Goal: Task Accomplishment & Management: Complete application form

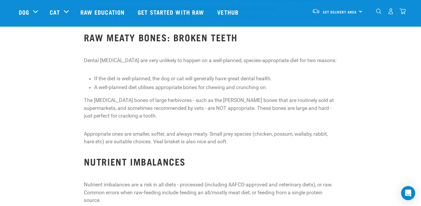
scroll to position [443, 0]
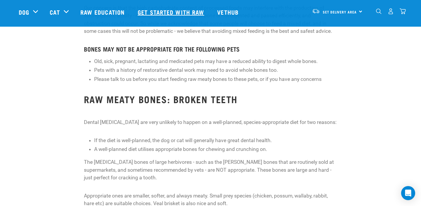
click at [169, 13] on link "Get started with Raw" at bounding box center [172, 11] width 80 height 23
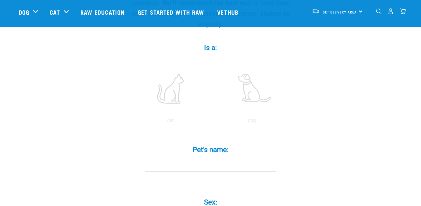
scroll to position [94, 0]
click at [252, 85] on label at bounding box center [251, 88] width 79 height 50
click at [211, 121] on input "radio" at bounding box center [211, 121] width 0 height 0
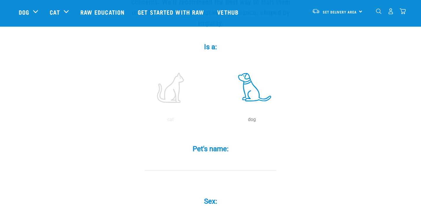
click at [198, 157] on input "Pet's name: *" at bounding box center [211, 163] width 132 height 13
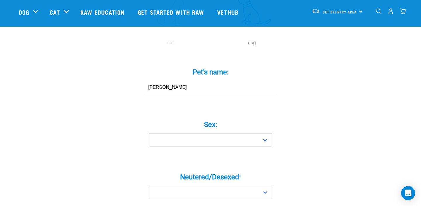
scroll to position [178, 0]
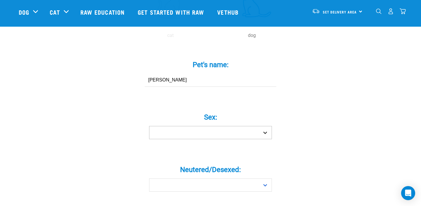
type input "Cleo"
click at [205, 126] on select "Boy Girl" at bounding box center [210, 132] width 123 height 13
select select "girl"
click at [149, 126] on select "Boy Girl" at bounding box center [210, 132] width 123 height 13
click at [202, 164] on label "Neutered/Desexed: *" at bounding box center [211, 169] width 176 height 11
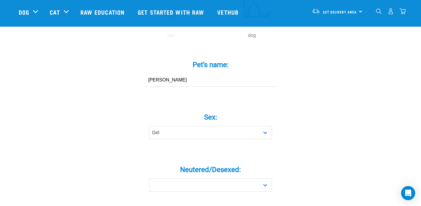
click at [202, 178] on select "Yes No" at bounding box center [210, 184] width 123 height 13
click at [203, 178] on select "Yes No" at bounding box center [210, 184] width 123 height 13
select select "yes"
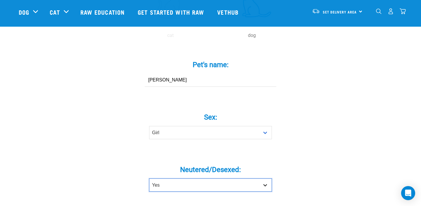
click at [149, 178] on select "Yes No" at bounding box center [210, 184] width 123 height 13
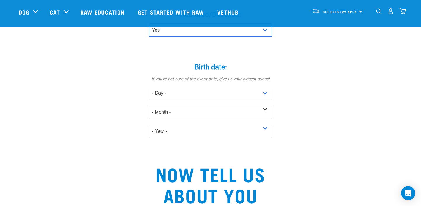
scroll to position [334, 0]
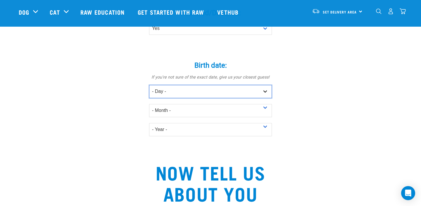
click at [186, 87] on select "- Day - 1 2 3 4 5 6 7 8 9 10 11 12 13 14 15 16 17 18 19 20 21 22 23 24 25 26 27" at bounding box center [210, 91] width 123 height 13
select select "26"
click at [149, 85] on select "- Day - 1 2 3 4 5 6 7 8 9 10 11 12 13 14 15 16 17 18 19 20 21 22 23 24 25 26 27" at bounding box center [210, 91] width 123 height 13
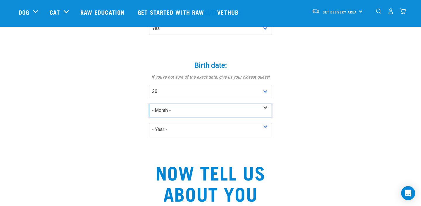
click at [181, 104] on select "- Month - January February March April May June July August September October N…" at bounding box center [210, 110] width 123 height 13
select select "January"
click at [149, 104] on select "- Month - January February March April May June July August September October N…" at bounding box center [210, 110] width 123 height 13
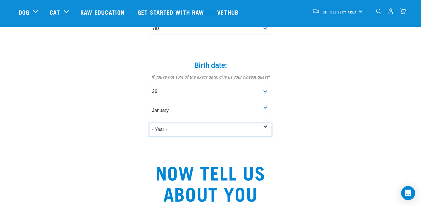
click at [182, 124] on select "- Year - 2025 2024 2023 2022 2021 2020 2019 2018 2017 2016 2015 2014 2013 2012" at bounding box center [210, 129] width 123 height 13
select select "2021"
click at [149, 123] on select "- Year - 2025 2024 2023 2022 2021 2020 2019 2018 2017 2016 2015 2014 2013 2012" at bounding box center [210, 129] width 123 height 13
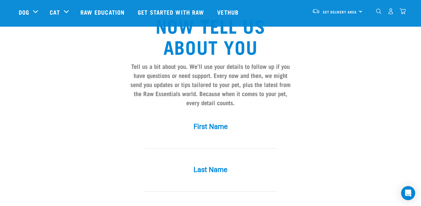
scroll to position [481, 0]
click at [196, 135] on input "First Name *" at bounding box center [211, 141] width 132 height 13
type input "bex"
type input "b"
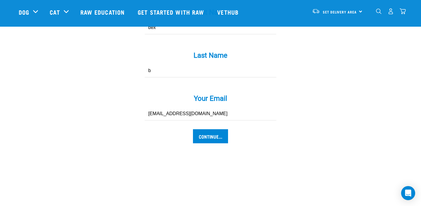
type input "rebekahburns03@gmail.com"
click at [193, 129] on input "Continue..." at bounding box center [210, 136] width 35 height 14
click at [209, 129] on input "Continue..." at bounding box center [210, 136] width 35 height 14
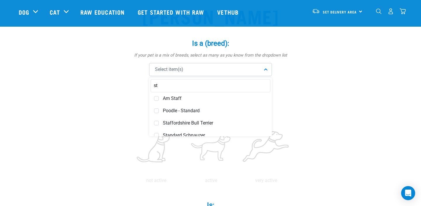
type input "s"
click at [177, 83] on input "english" at bounding box center [211, 85] width 120 height 13
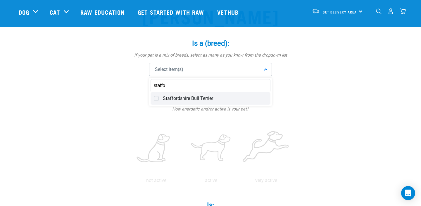
type input "staffo"
click at [159, 93] on div "Staffordshire Bull Terrier" at bounding box center [211, 98] width 120 height 12
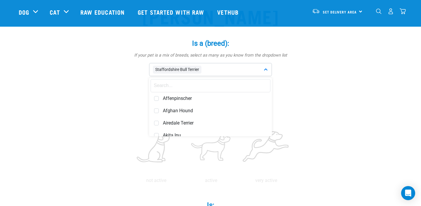
click at [169, 85] on input "text" at bounding box center [211, 85] width 120 height 13
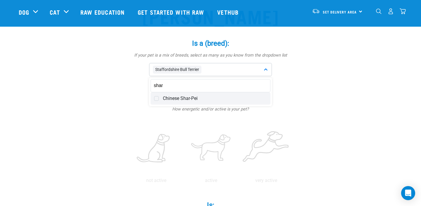
type input "shar"
click at [157, 98] on span at bounding box center [156, 98] width 5 height 5
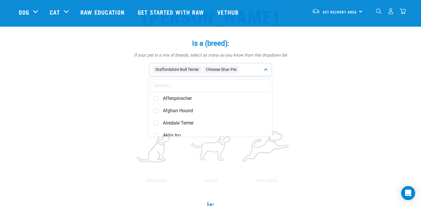
click at [162, 86] on input "text" at bounding box center [211, 85] width 120 height 13
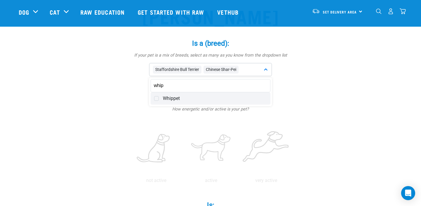
type input "whip"
click at [158, 97] on span at bounding box center [156, 98] width 5 height 5
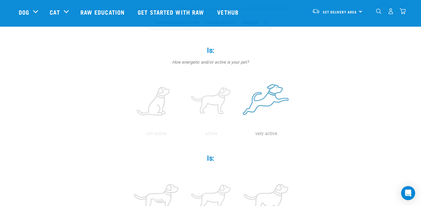
click at [276, 98] on label at bounding box center [266, 102] width 53 height 50
click at [239, 135] on input "radio" at bounding box center [239, 135] width 0 height 0
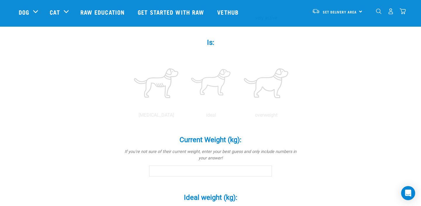
scroll to position [222, 0]
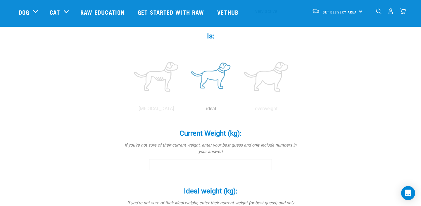
click at [215, 80] on label at bounding box center [211, 77] width 53 height 50
click at [184, 110] on input "radio" at bounding box center [184, 110] width 0 height 0
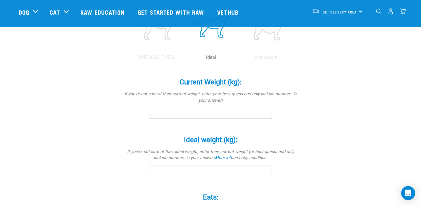
scroll to position [283, 0]
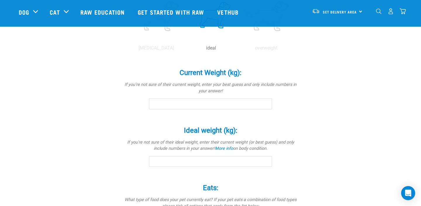
click at [222, 106] on input "Current Weight (kg): *" at bounding box center [210, 103] width 123 height 11
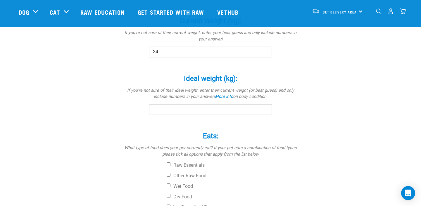
scroll to position [335, 0]
type input "24"
click at [200, 108] on input "Ideal weight (kg): *" at bounding box center [210, 109] width 123 height 11
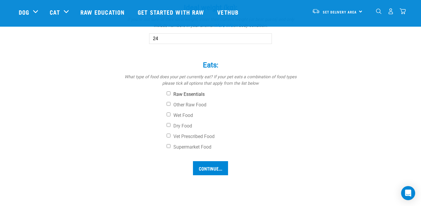
scroll to position [407, 0]
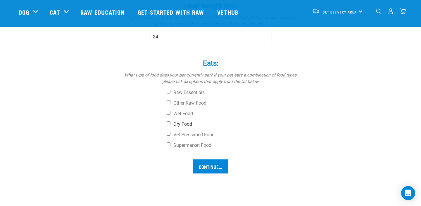
type input "24"
click at [172, 125] on label "Dry Food" at bounding box center [233, 124] width 132 height 6
click at [171, 125] on input "Dry Food" at bounding box center [169, 123] width 4 height 4
checkbox input "true"
click at [171, 115] on label "Wet Food" at bounding box center [233, 114] width 132 height 6
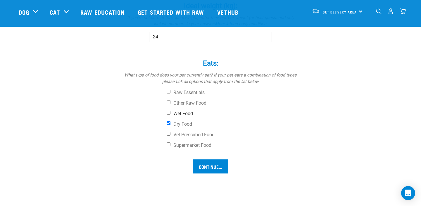
click at [171, 114] on input "Wet Food" at bounding box center [169, 113] width 4 height 4
checkbox input "true"
click at [211, 167] on input "Continue..." at bounding box center [210, 166] width 35 height 14
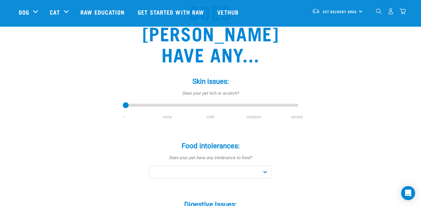
scroll to position [60, 0]
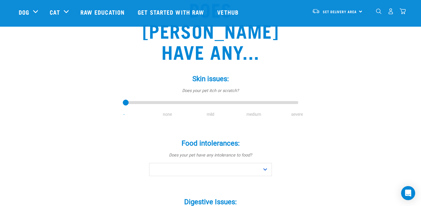
click at [211, 99] on div "Skin issues: * Does your pet itch or scratch? - none mild medium severe" at bounding box center [211, 96] width 176 height 60
click at [212, 88] on div "Skin issues: * Does your pet itch or scratch? - none mild medium severe" at bounding box center [211, 91] width 176 height 51
click at [246, 111] on li "medium" at bounding box center [253, 114] width 43 height 6
click at [253, 111] on li "medium" at bounding box center [253, 114] width 43 height 6
type input "3"
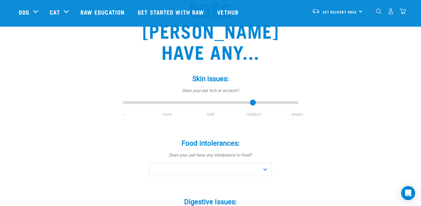
click at [253, 99] on input "range" at bounding box center [211, 103] width 176 height 8
click at [213, 163] on select "No Yes" at bounding box center [210, 169] width 123 height 13
select select "no"
click at [149, 163] on select "No Yes" at bounding box center [210, 169] width 123 height 13
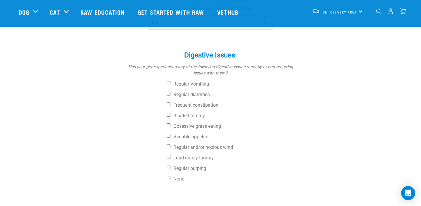
scroll to position [208, 0]
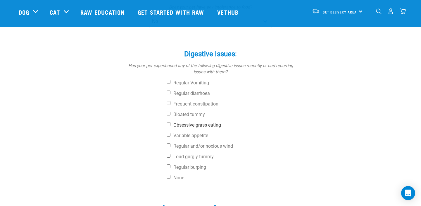
click at [181, 122] on label "Obsessive grass eating" at bounding box center [233, 125] width 132 height 6
click at [171, 122] on input "Obsessive grass eating" at bounding box center [169, 124] width 4 height 4
checkbox input "true"
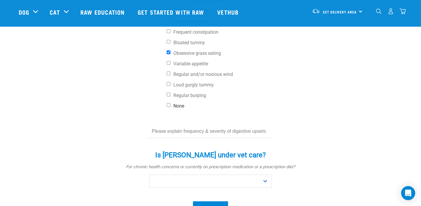
scroll to position [281, 0]
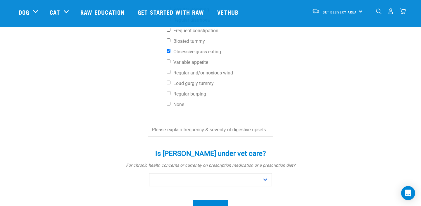
click at [234, 123] on input "text" at bounding box center [210, 129] width 125 height 13
click at [218, 173] on select "No Yes" at bounding box center [210, 179] width 123 height 13
click at [149, 173] on select "No Yes" at bounding box center [210, 179] width 123 height 13
click at [206, 173] on select "No Yes" at bounding box center [210, 179] width 123 height 13
select select "no"
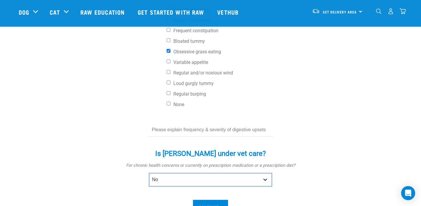
click at [149, 173] on select "No Yes" at bounding box center [210, 179] width 123 height 13
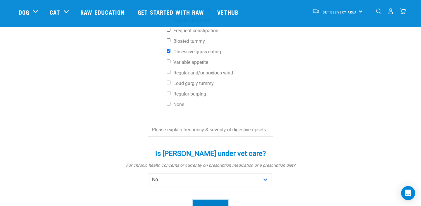
click at [210, 200] on input "Continue..." at bounding box center [210, 207] width 35 height 14
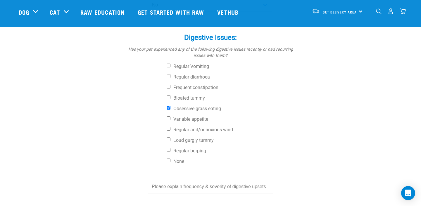
scroll to position [226, 0]
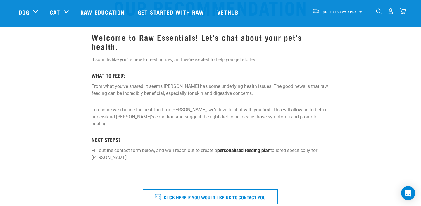
scroll to position [65, 0]
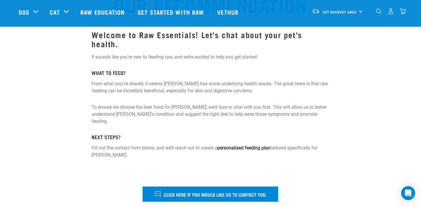
click at [213, 190] on span "Click here if you would like us to contact you" at bounding box center [215, 194] width 102 height 8
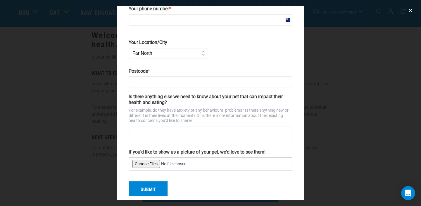
scroll to position [116, 0]
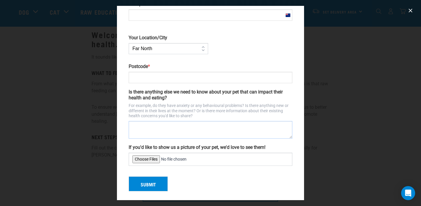
click at [197, 127] on textarea "Is there anything else we need to know about your pet that can impact their hea…" at bounding box center [211, 130] width 164 height 18
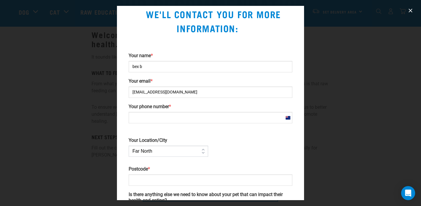
scroll to position [0, 0]
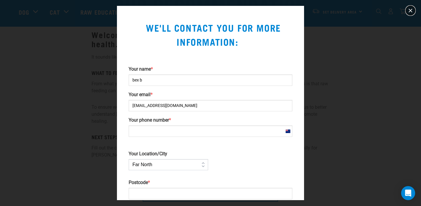
click at [413, 13] on button "close" at bounding box center [410, 10] width 9 height 9
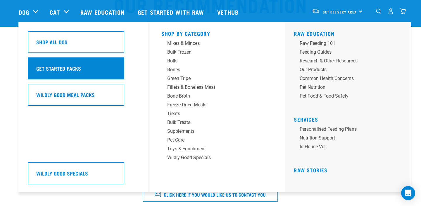
click at [50, 66] on h5 "Get Started Packs" at bounding box center [58, 68] width 45 height 8
click at [102, 71] on div "Get Started Packs" at bounding box center [76, 68] width 97 height 22
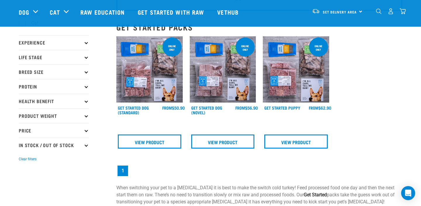
click at [217, 75] on img at bounding box center [223, 69] width 66 height 66
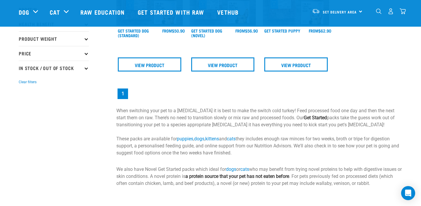
scroll to position [129, 0]
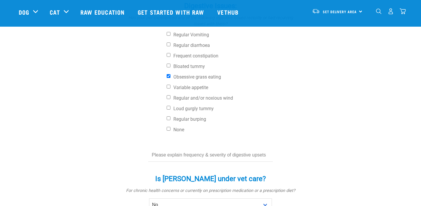
scroll to position [266, 0]
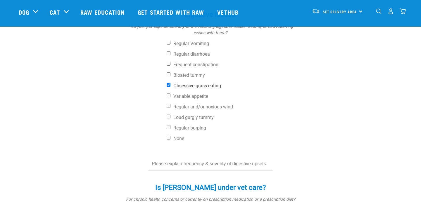
click at [169, 83] on input "Obsessive grass eating" at bounding box center [169, 85] width 4 height 4
checkbox input "false"
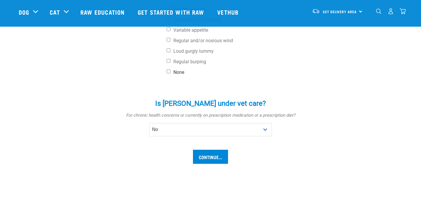
scroll to position [332, 0]
click at [208, 149] on input "Continue..." at bounding box center [210, 156] width 35 height 14
click at [169, 69] on input "None" at bounding box center [169, 71] width 4 height 4
checkbox input "true"
click at [207, 149] on input "Continue..." at bounding box center [210, 156] width 35 height 14
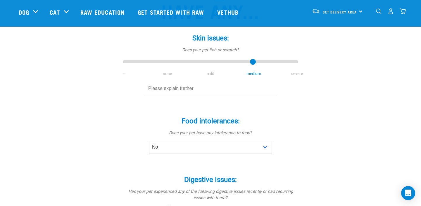
scroll to position [99, 0]
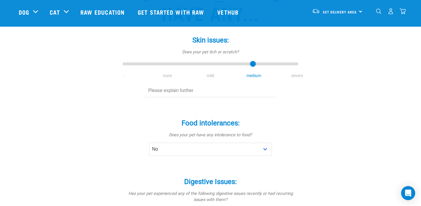
click at [184, 84] on input "text" at bounding box center [211, 90] width 132 height 13
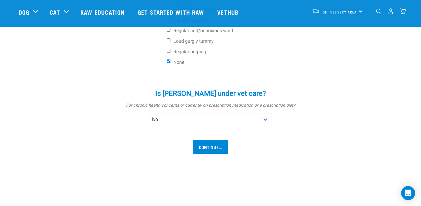
scroll to position [338, 0]
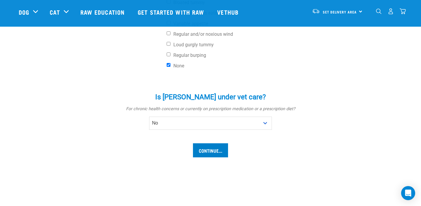
type input "enviromental skin allergies - grasses"
click at [206, 143] on input "Continue..." at bounding box center [210, 150] width 35 height 14
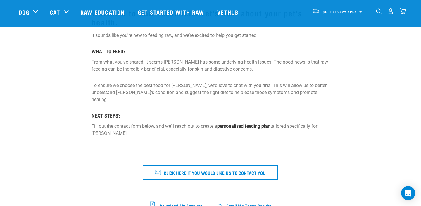
scroll to position [85, 0]
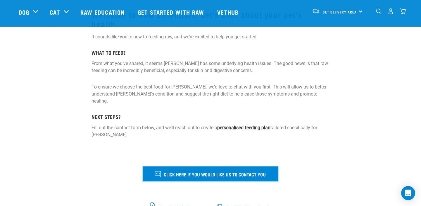
click at [208, 166] on button "Click here if you would like us to contact you" at bounding box center [210, 173] width 135 height 15
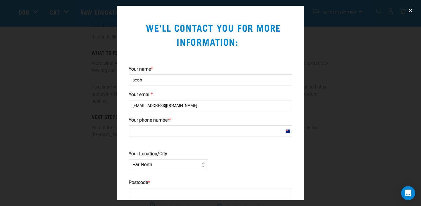
click at [197, 129] on input "Your phone number *" at bounding box center [211, 130] width 164 height 11
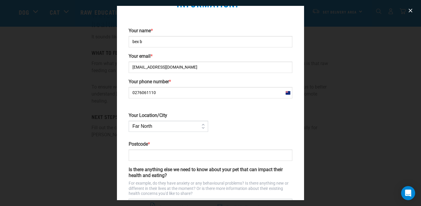
scroll to position [39, 0]
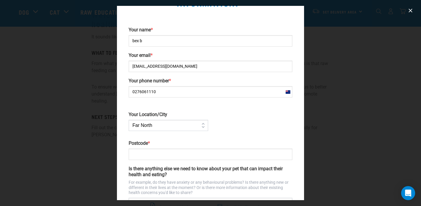
type input "0276061110"
click at [163, 125] on select "Far [GEOGRAPHIC_DATA] [GEOGRAPHIC_DATA] [GEOGRAPHIC_DATA] [GEOGRAPHIC_DATA] [GE…" at bounding box center [169, 125] width 80 height 11
select select "[GEOGRAPHIC_DATA]"
click at [129, 120] on select "Far [GEOGRAPHIC_DATA] [GEOGRAPHIC_DATA] [GEOGRAPHIC_DATA] [GEOGRAPHIC_DATA] [GE…" at bounding box center [169, 125] width 80 height 11
click at [152, 146] on div "Postcode *" at bounding box center [211, 150] width 164 height 20
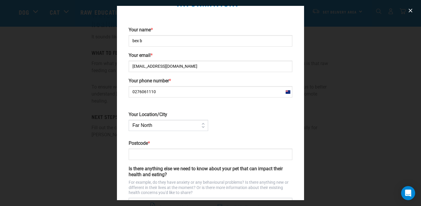
click at [155, 155] on input "Postcode *" at bounding box center [211, 153] width 164 height 11
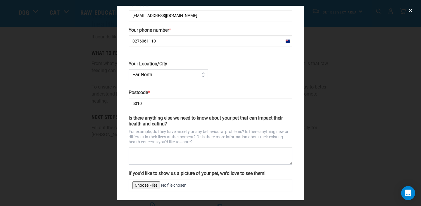
scroll to position [95, 0]
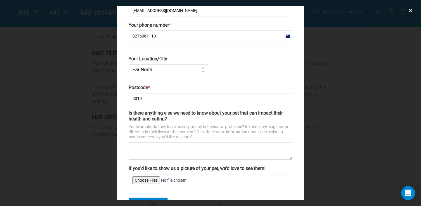
type input "5010"
click at [144, 153] on textarea "Is there anything else we need to know about your pet that can impact their hea…" at bounding box center [211, 151] width 164 height 18
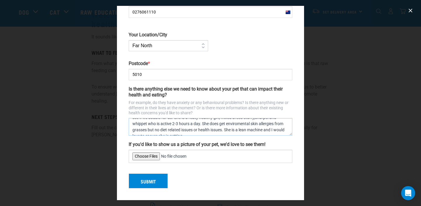
scroll to position [28, 0]
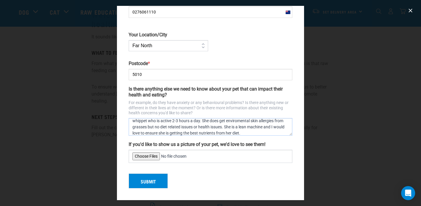
type textarea "Hi ya please just email me vs calling. I'm interested in switching [PERSON_NAME…"
click at [144, 183] on button "Submit" at bounding box center [148, 180] width 39 height 15
click at [146, 181] on div "Submit" at bounding box center [210, 179] width 169 height 20
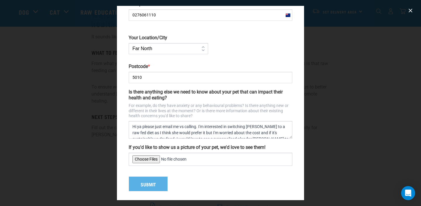
scroll to position [119, 0]
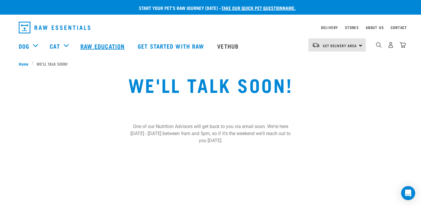
click at [116, 44] on link "Raw Education" at bounding box center [103, 45] width 57 height 23
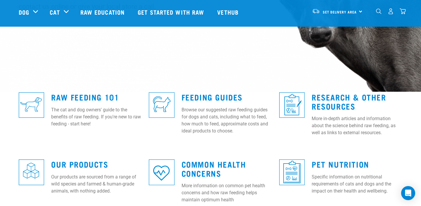
scroll to position [109, 0]
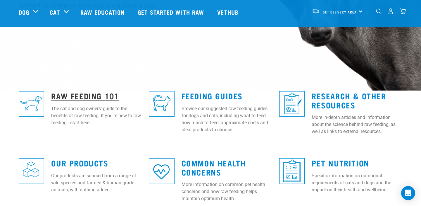
click at [99, 95] on link "Raw Feeding 101" at bounding box center [85, 95] width 68 height 4
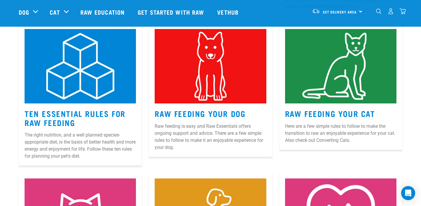
scroll to position [265, 0]
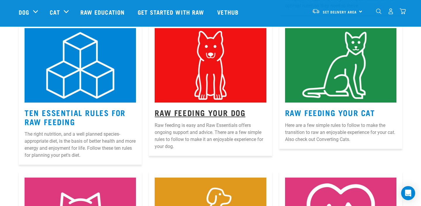
click at [209, 111] on link "Raw Feeding Your Dog" at bounding box center [200, 112] width 91 height 4
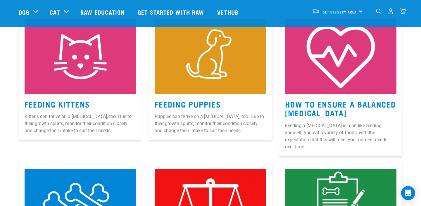
scroll to position [422, 0]
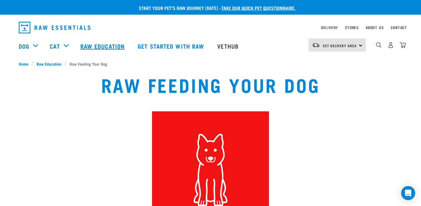
click at [118, 42] on link "Raw Education" at bounding box center [103, 45] width 57 height 23
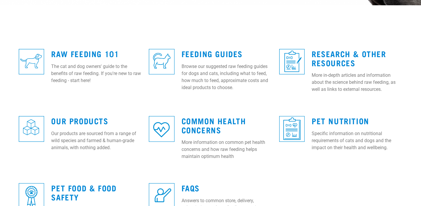
scroll to position [195, 0]
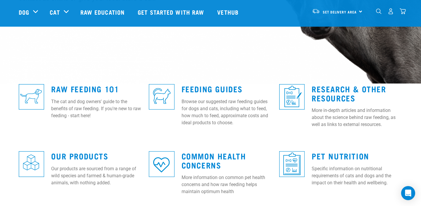
scroll to position [134, 0]
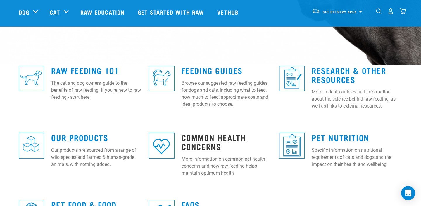
click at [196, 145] on link "Common Health Concerns" at bounding box center [214, 141] width 65 height 13
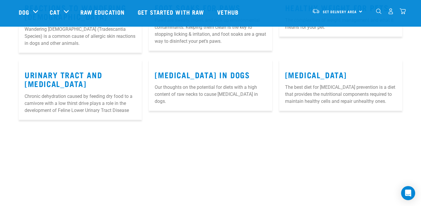
scroll to position [493, 0]
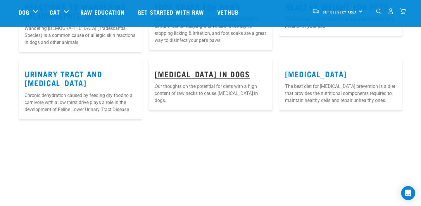
click at [208, 76] on link "Hyperthyroidism in Dogs" at bounding box center [202, 73] width 95 height 4
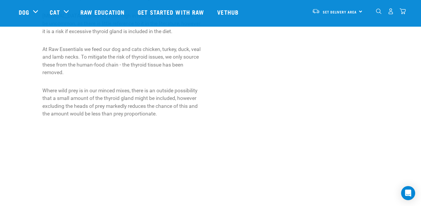
scroll to position [320, 0]
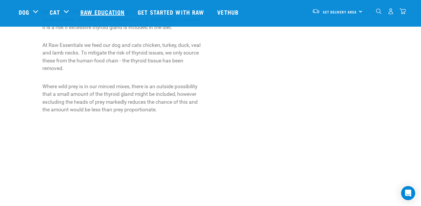
click at [106, 13] on link "Raw Education" at bounding box center [103, 11] width 57 height 23
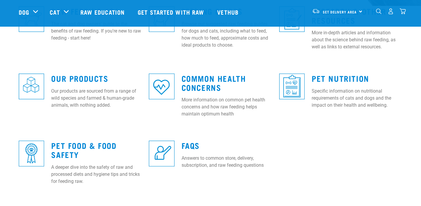
scroll to position [198, 0]
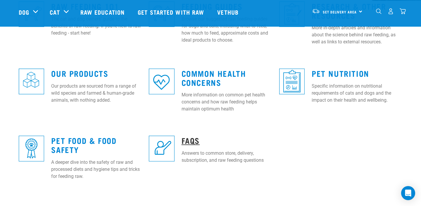
click at [197, 138] on link "FAQs" at bounding box center [191, 140] width 18 height 4
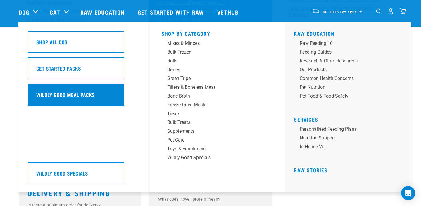
scroll to position [302, 0]
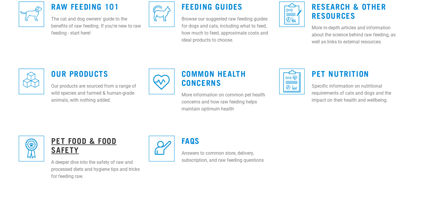
scroll to position [241, 0]
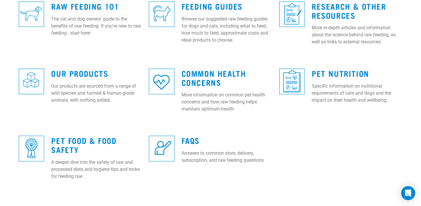
click at [90, 136] on h3 "Pet Food & Food Safety" at bounding box center [96, 145] width 91 height 18
click at [96, 139] on link "Pet Food & Food Safety" at bounding box center [83, 144] width 65 height 13
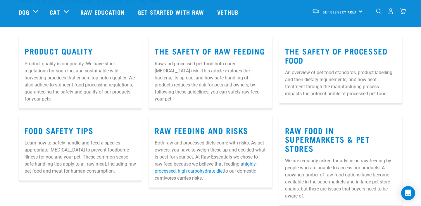
scroll to position [79, 0]
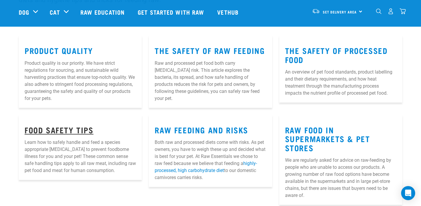
click at [89, 128] on link "Food Safety Tips" at bounding box center [59, 129] width 69 height 4
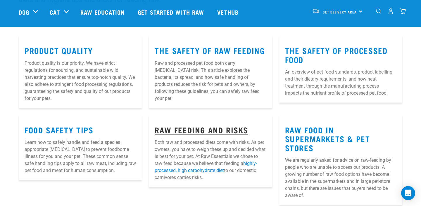
click at [188, 129] on link "Raw Feeding and Risks" at bounding box center [202, 129] width 94 height 4
click at [191, 132] on link "Raw Feeding and Risks" at bounding box center [202, 129] width 94 height 4
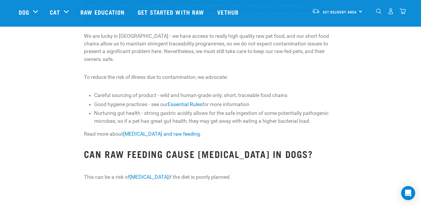
scroll to position [831, 0]
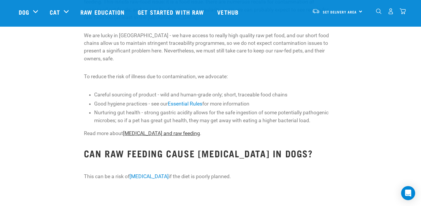
click at [166, 130] on link "[MEDICAL_DATA] and raw feeding" at bounding box center [161, 133] width 77 height 6
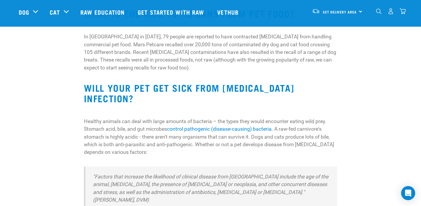
scroll to position [399, 0]
